Goal: Task Accomplishment & Management: Manage account settings

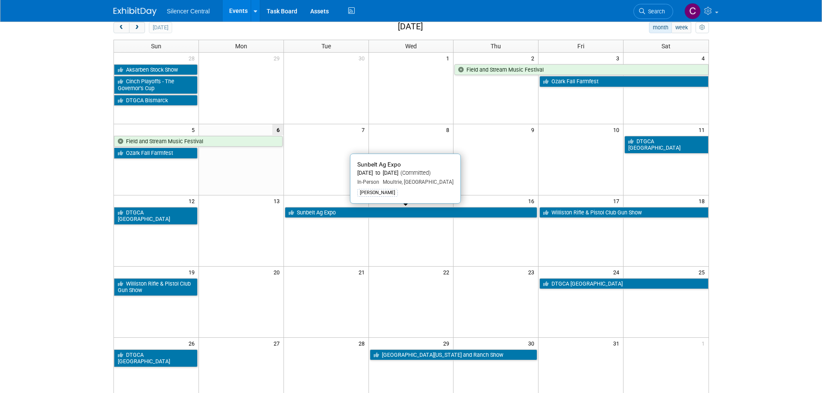
click at [338, 216] on link "Sunbelt Ag Expo" at bounding box center [411, 212] width 253 height 11
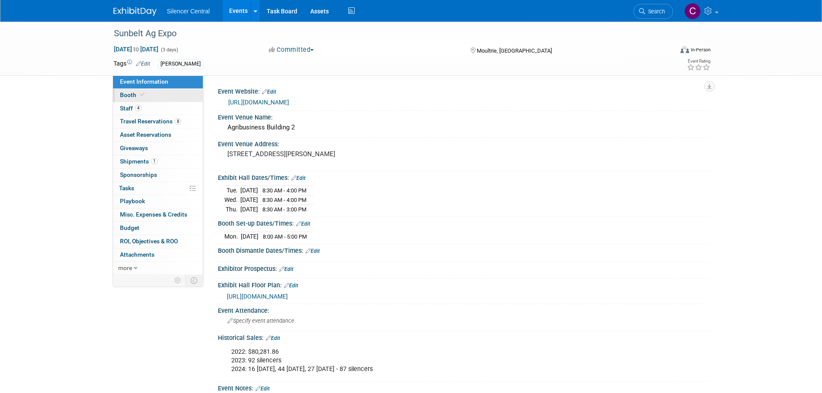
click at [170, 98] on link "Booth" at bounding box center [158, 95] width 90 height 13
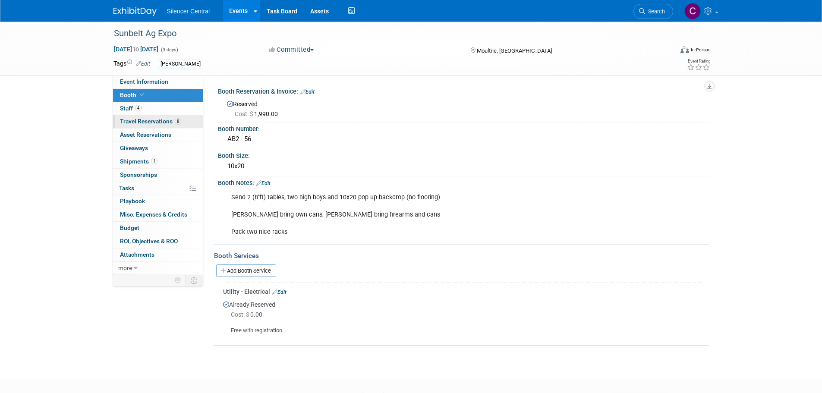
click at [151, 124] on span "Travel Reservations 8" at bounding box center [150, 121] width 61 height 7
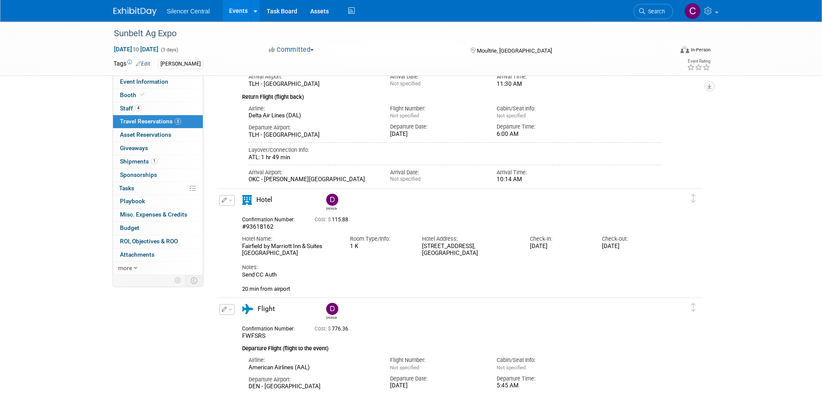
scroll to position [820, 0]
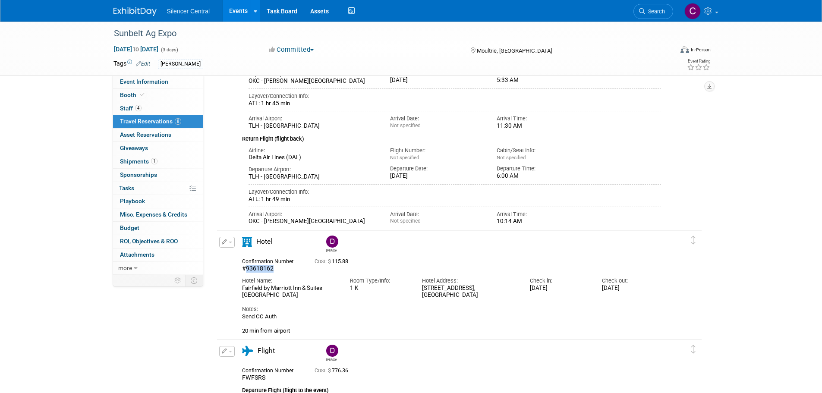
drag, startPoint x: 279, startPoint y: 269, endPoint x: 246, endPoint y: 267, distance: 33.7
click at [246, 267] on div "#93618162" at bounding box center [272, 269] width 60 height 8
copy span "93618162"
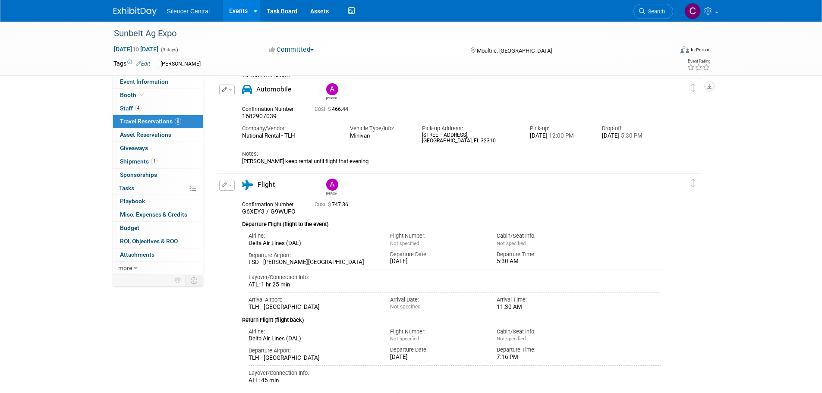
scroll to position [86, 0]
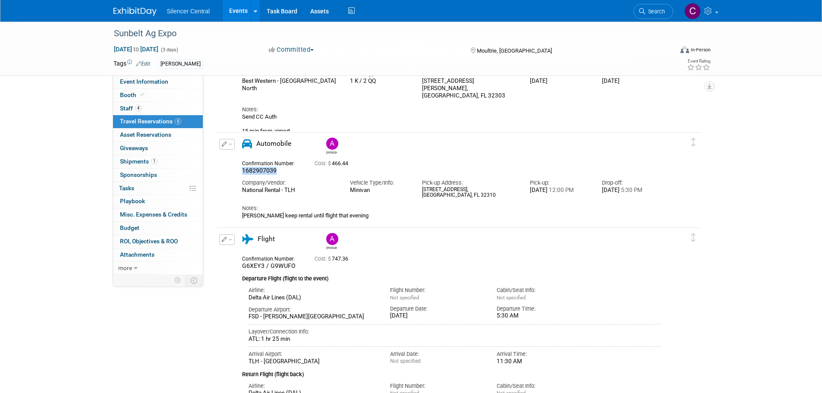
drag, startPoint x: 279, startPoint y: 171, endPoint x: 242, endPoint y: 170, distance: 36.7
click at [242, 170] on div "1682907039" at bounding box center [272, 171] width 60 height 8
copy span "1682907039"
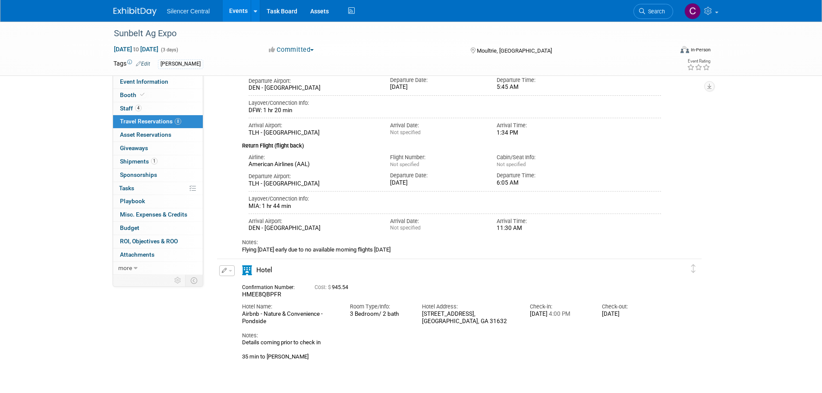
scroll to position [1227, 0]
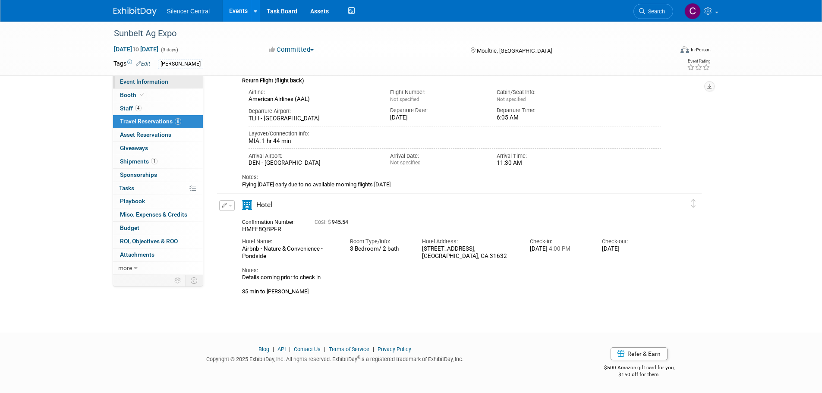
click at [144, 78] on link "Event Information" at bounding box center [158, 82] width 90 height 13
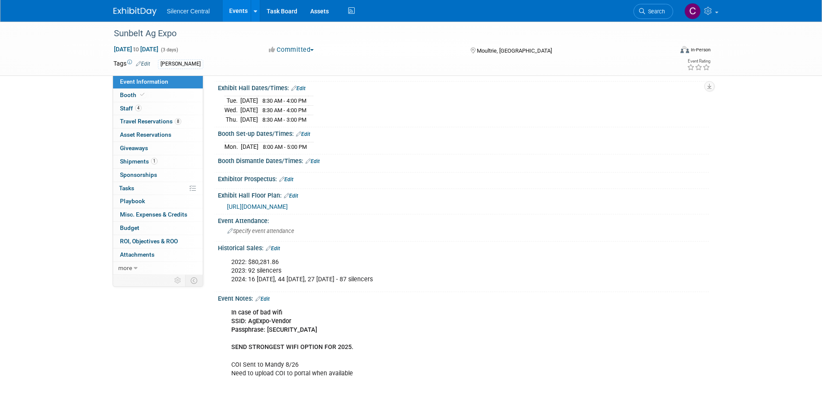
scroll to position [0, 0]
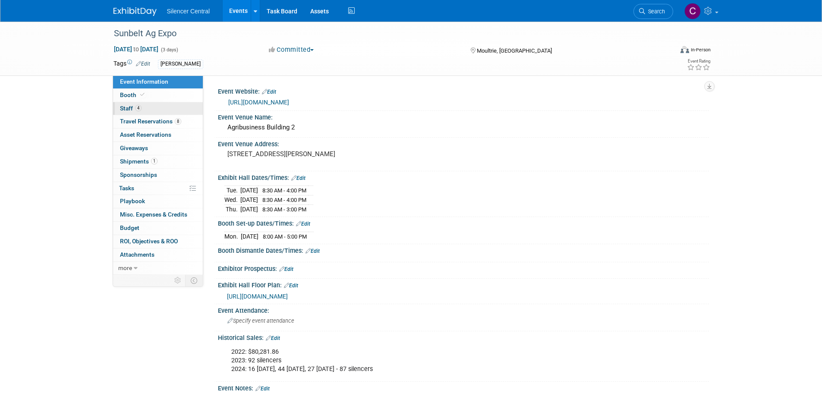
click at [142, 108] on link "4 Staff 4" at bounding box center [158, 108] width 90 height 13
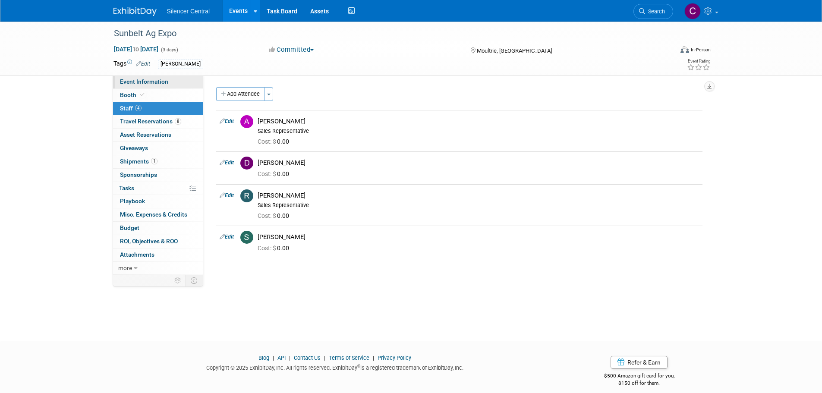
click at [142, 83] on span "Event Information" at bounding box center [144, 81] width 48 height 7
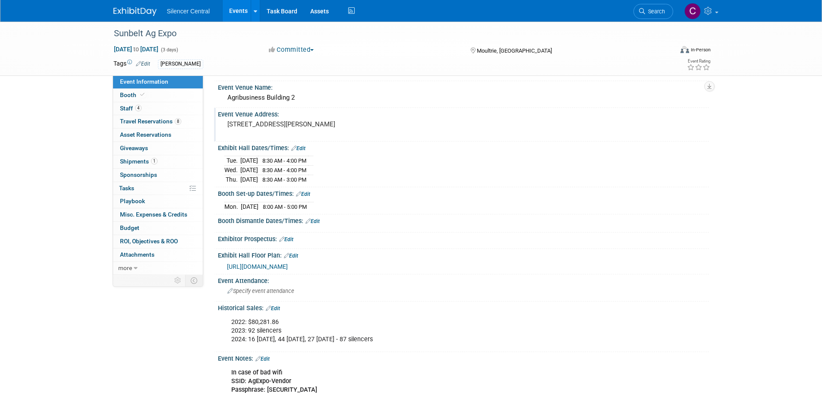
scroll to position [43, 0]
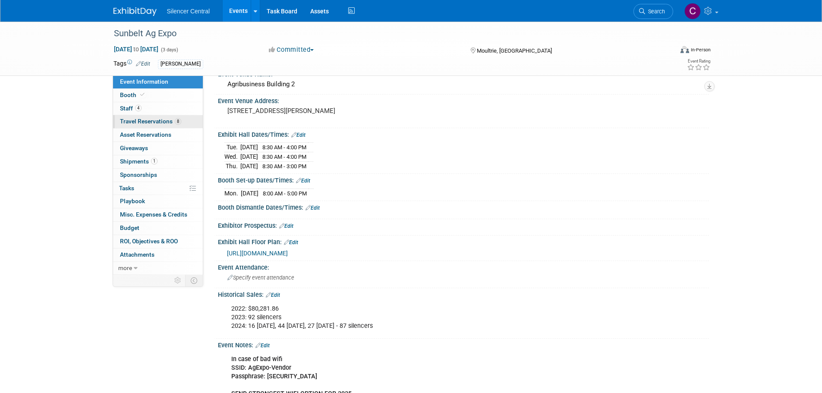
click at [154, 123] on span "Travel Reservations 8" at bounding box center [150, 121] width 61 height 7
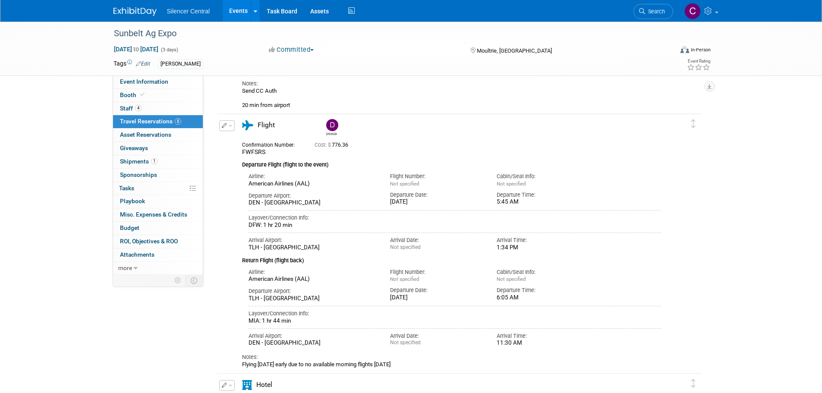
scroll to position [968, 0]
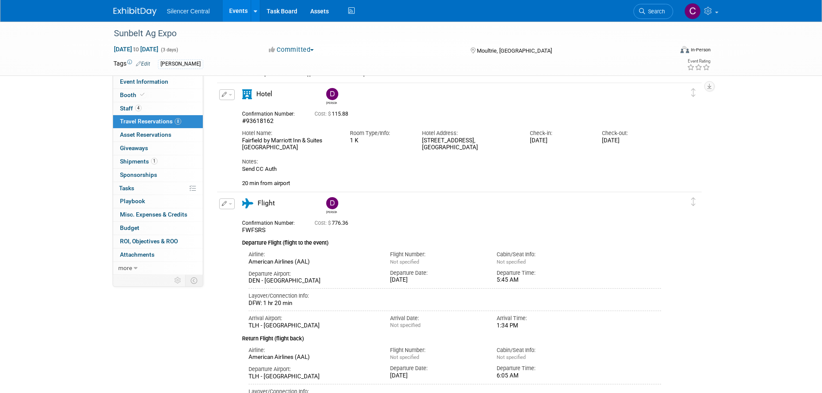
drag, startPoint x: 303, startPoint y: 146, endPoint x: 226, endPoint y: 142, distance: 76.5
click at [226, 142] on div "Edit Reservation Dean 115.88" at bounding box center [453, 138] width 472 height 98
copy div "Fairfield by Marriott Inn & Suites Tallahassee Central"
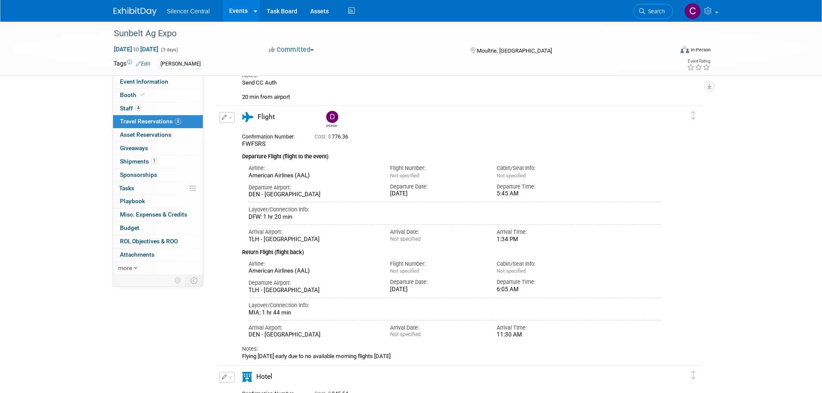
scroll to position [925, 0]
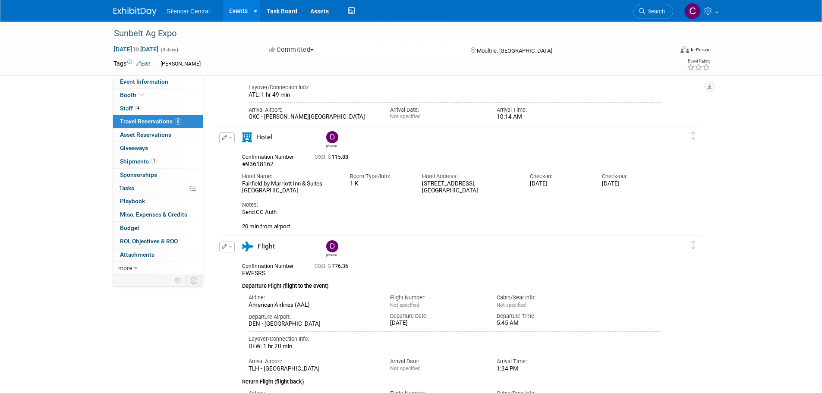
click at [288, 168] on div "#93618162" at bounding box center [272, 165] width 60 height 8
drag, startPoint x: 282, startPoint y: 165, endPoint x: 245, endPoint y: 168, distance: 37.2
click at [245, 168] on div "#93618162" at bounding box center [272, 165] width 60 height 8
copy span "93618162"
click at [226, 139] on icon "button" at bounding box center [225, 137] width 6 height 5
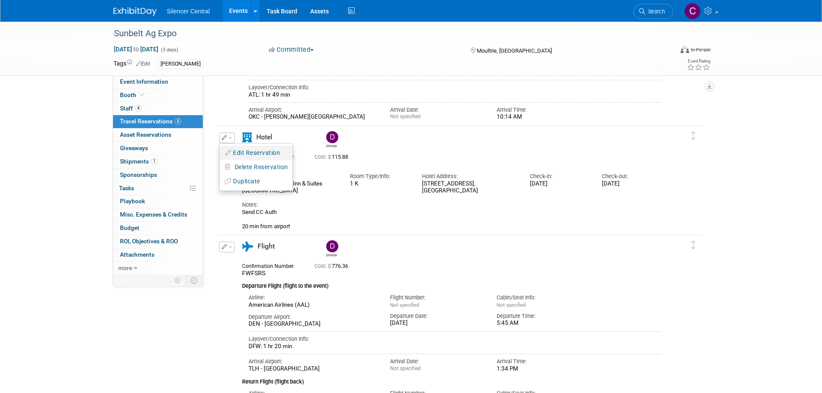
click at [261, 155] on button "Edit Reservation" at bounding box center [256, 153] width 73 height 13
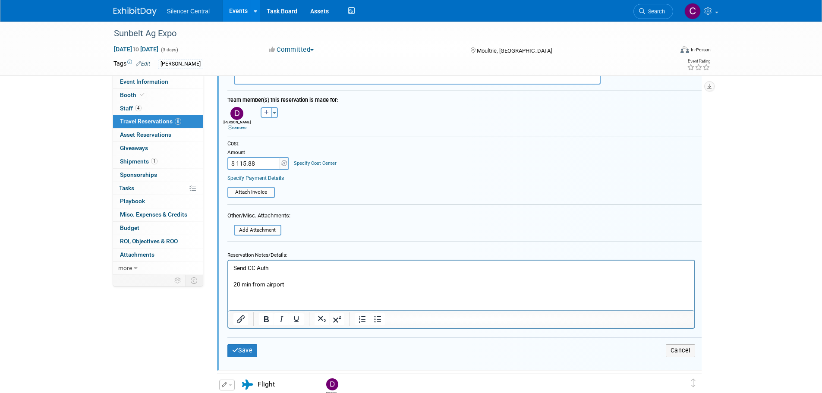
scroll to position [0, 0]
drag, startPoint x: 289, startPoint y: 265, endPoint x: 174, endPoint y: 268, distance: 114.4
click at [228, 268] on html "Send CC Auth 20 min from airport" at bounding box center [461, 275] width 466 height 28
click at [230, 353] on button "Save" at bounding box center [243, 351] width 30 height 13
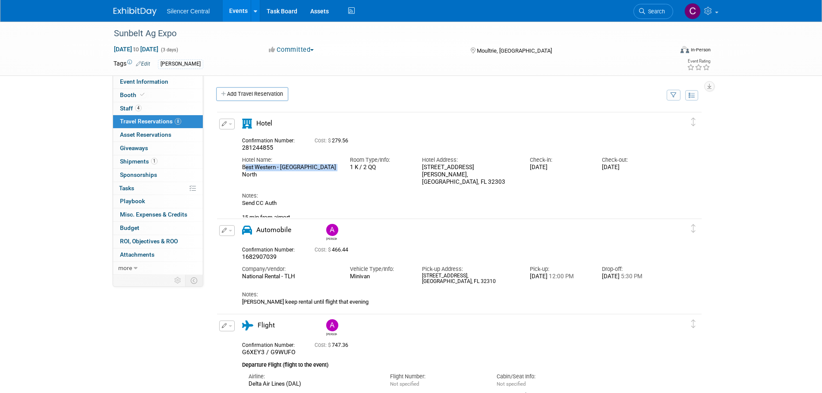
drag, startPoint x: 332, startPoint y: 168, endPoint x: 237, endPoint y: 170, distance: 95.4
click at [237, 170] on div "Hotel Name: Best Western - Tallahassee North" at bounding box center [290, 165] width 108 height 26
copy div "Best Western - Tallahassee North"
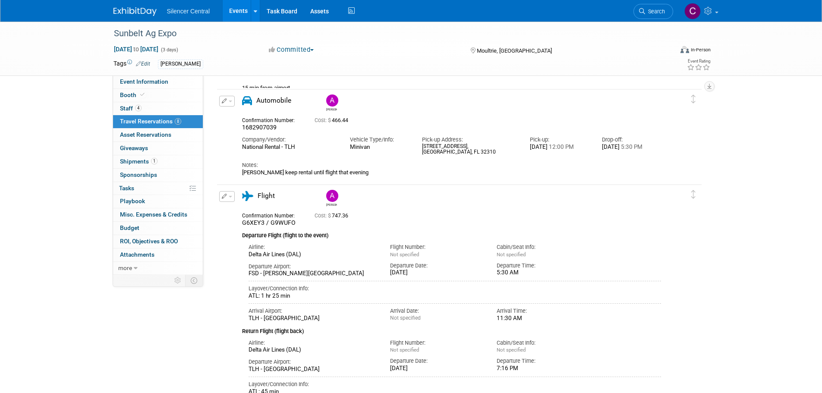
click at [127, 11] on img at bounding box center [135, 11] width 43 height 9
